Goal: Use online tool/utility

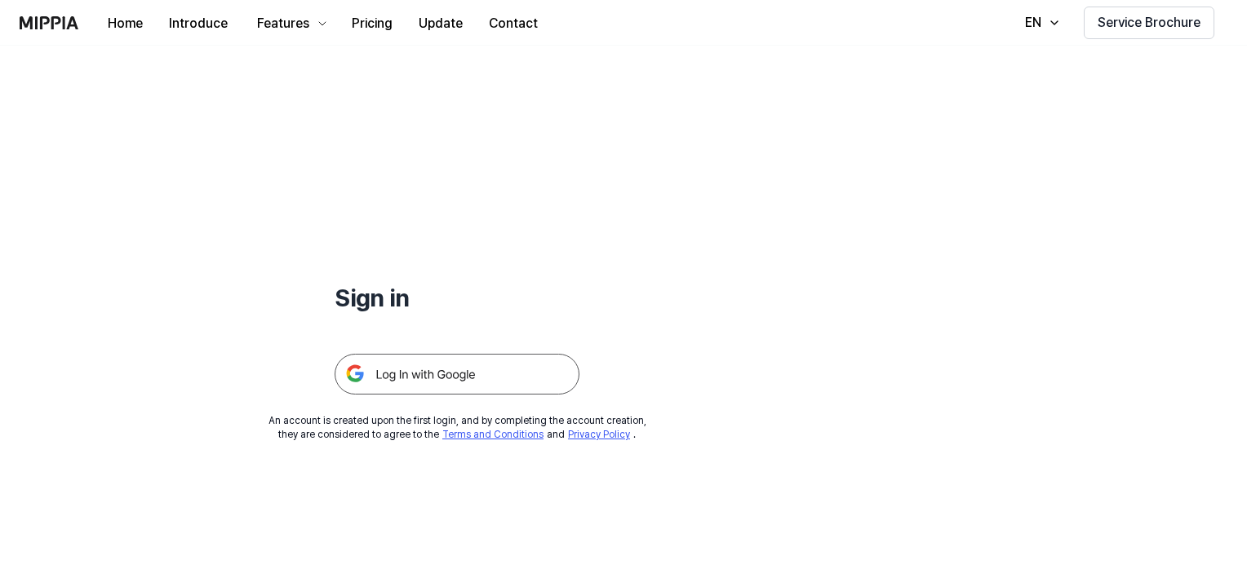
click at [462, 380] on img at bounding box center [456, 374] width 245 height 41
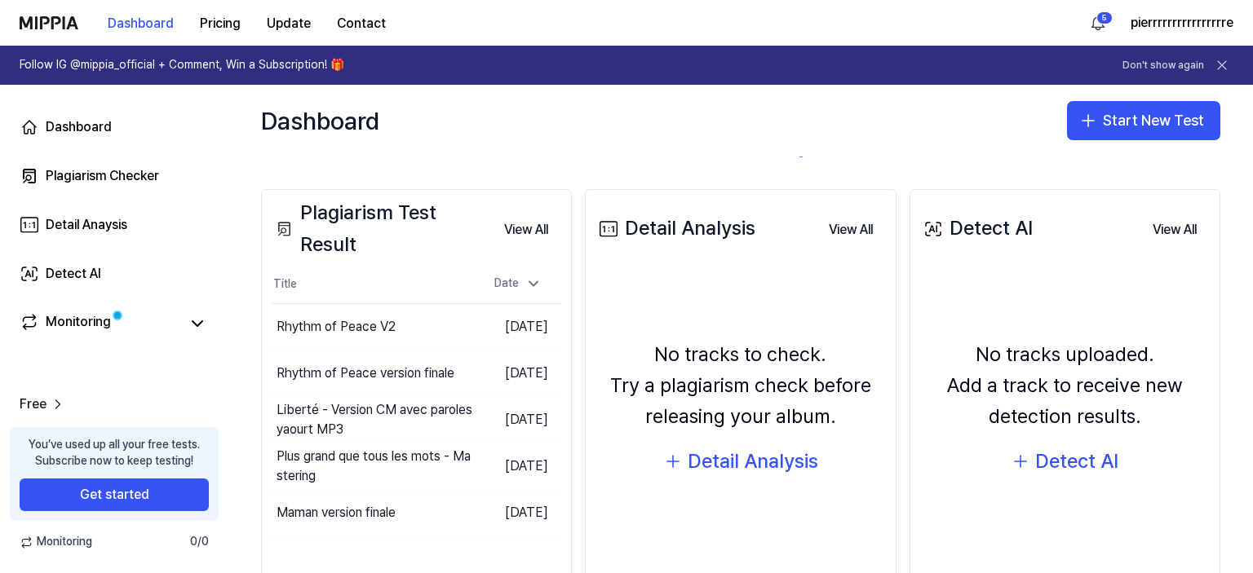
scroll to position [163, 0]
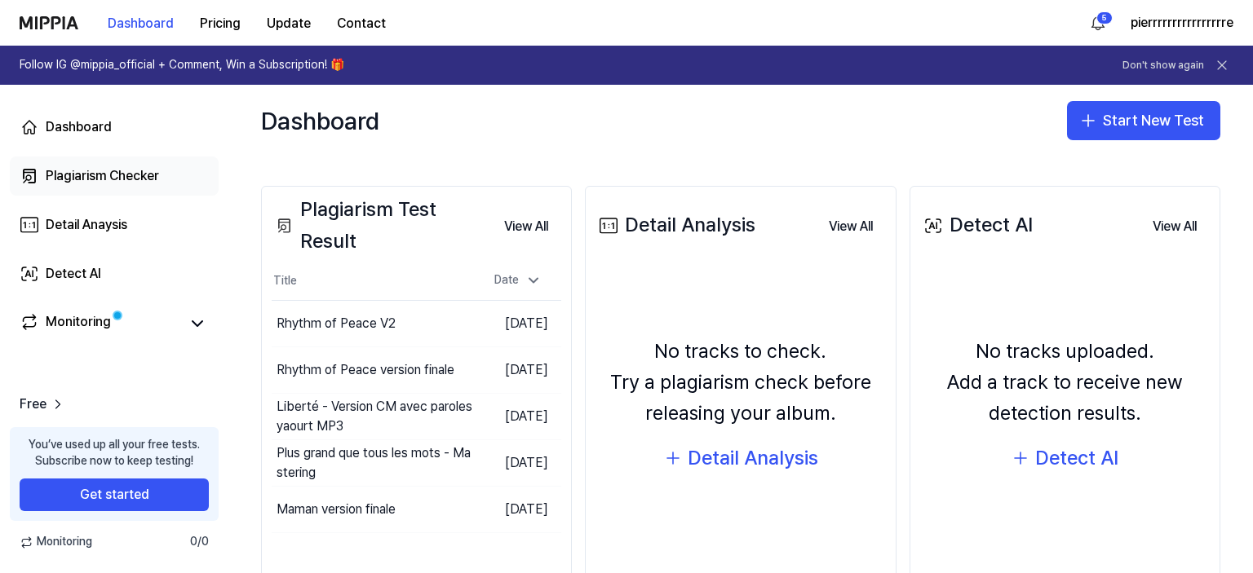
click at [108, 175] on div "Plagiarism Checker" at bounding box center [102, 176] width 113 height 20
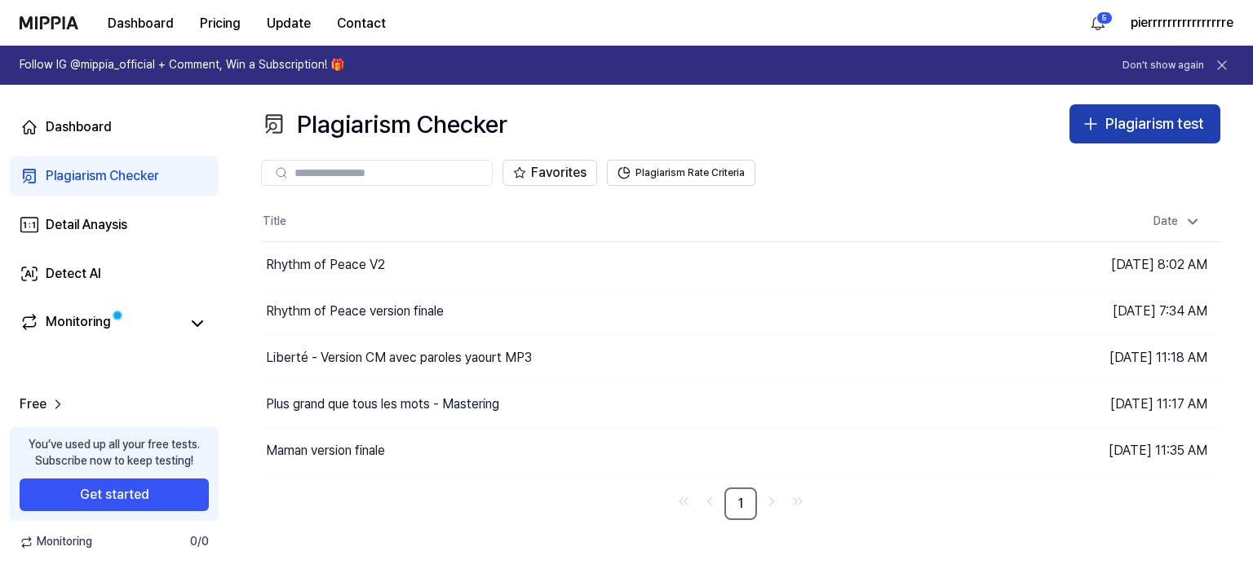
click at [1140, 128] on div "Plagiarism test" at bounding box center [1154, 125] width 99 height 24
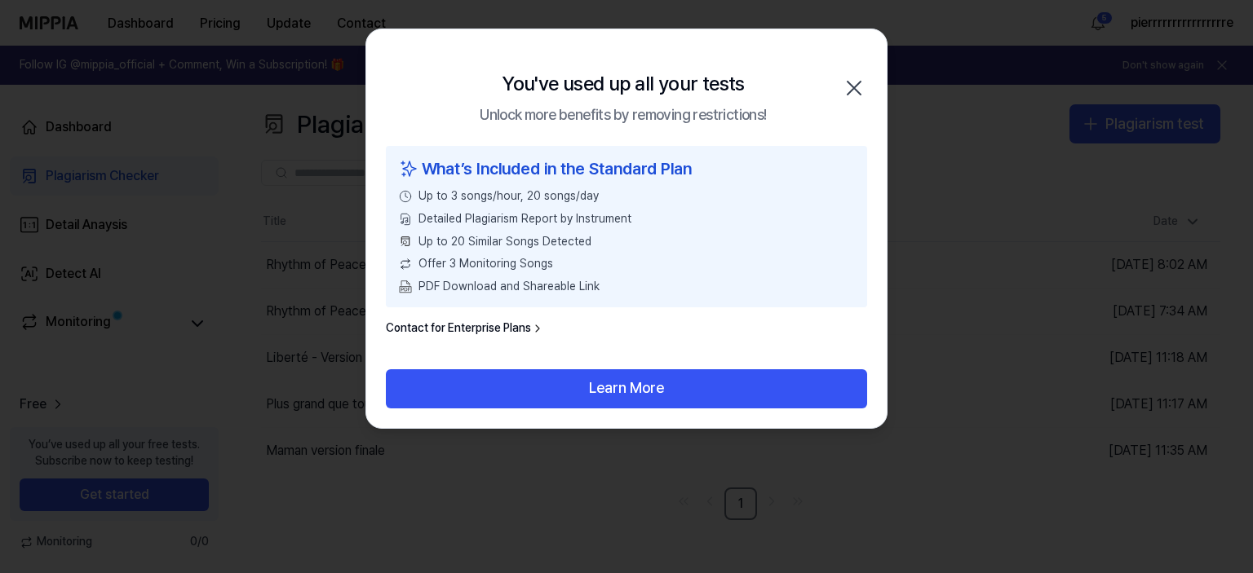
click at [852, 84] on icon "button" at bounding box center [854, 88] width 13 height 13
